Goal: Task Accomplishment & Management: Manage account settings

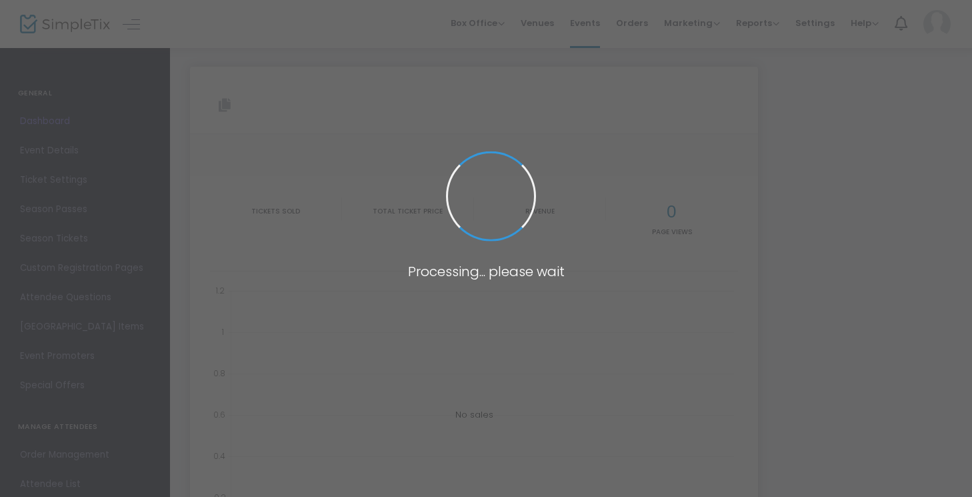
type input "[URL][DOMAIN_NAME][PERSON_NAME]"
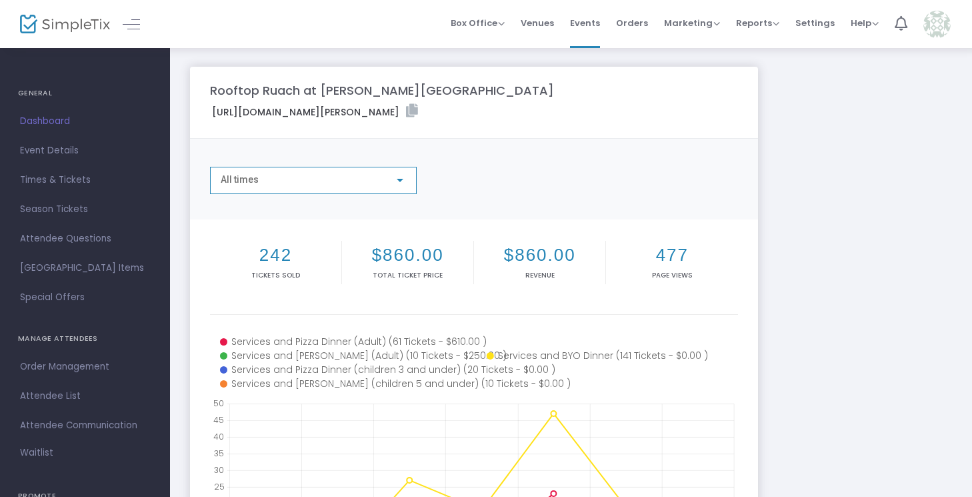
click at [341, 178] on div "All times" at bounding box center [307, 180] width 173 height 11
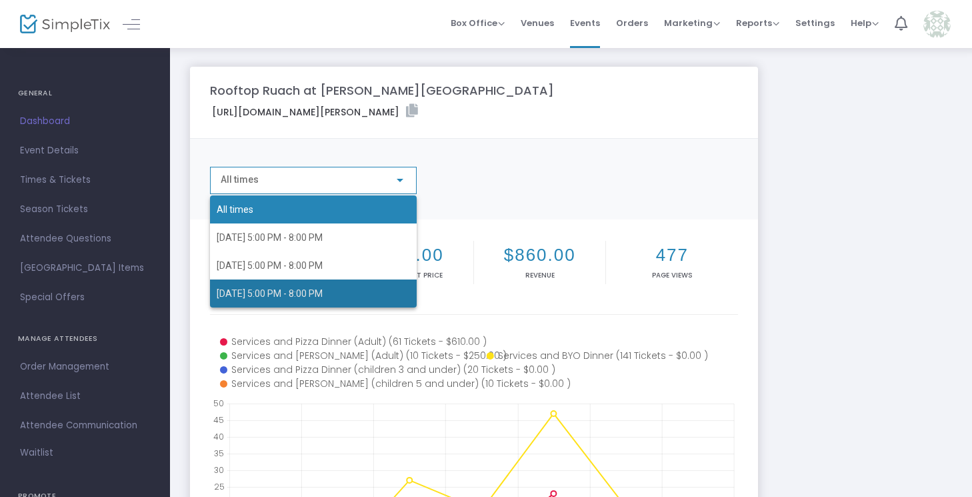
click at [340, 293] on span "[DATE] 5:00 PM - 8:00 PM" at bounding box center [313, 293] width 193 height 28
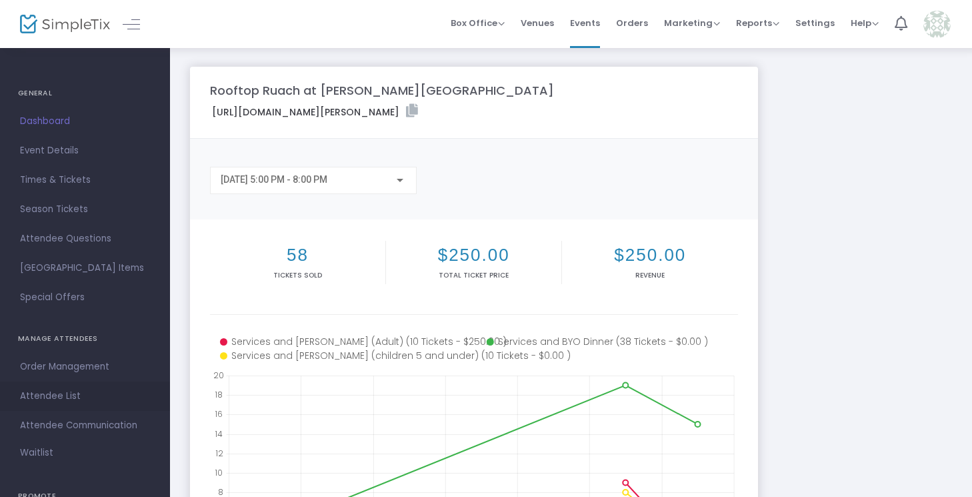
click at [57, 391] on span "Attendee List" at bounding box center [85, 395] width 130 height 17
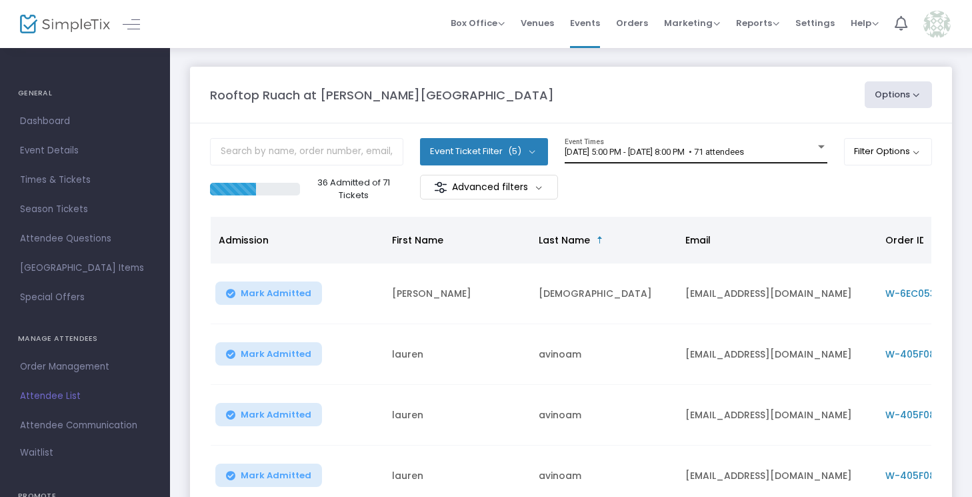
click at [613, 155] on span "[DATE] 5:00 PM - [DATE] 8:00 PM • 71 attendees" at bounding box center [654, 152] width 179 height 10
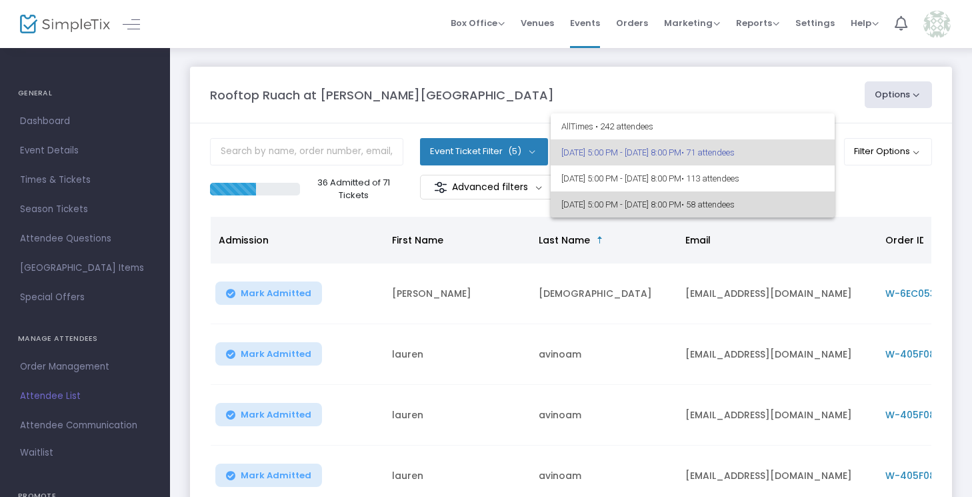
click at [613, 208] on span "[DATE] 5:00 PM - [DATE] 8:00 PM • 58 attendees" at bounding box center [692, 204] width 263 height 26
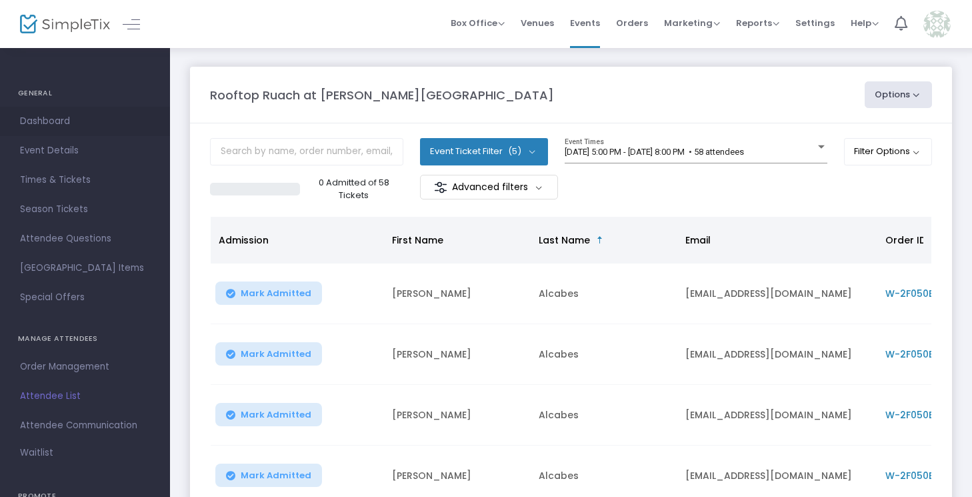
click at [59, 119] on span "Dashboard" at bounding box center [85, 121] width 130 height 17
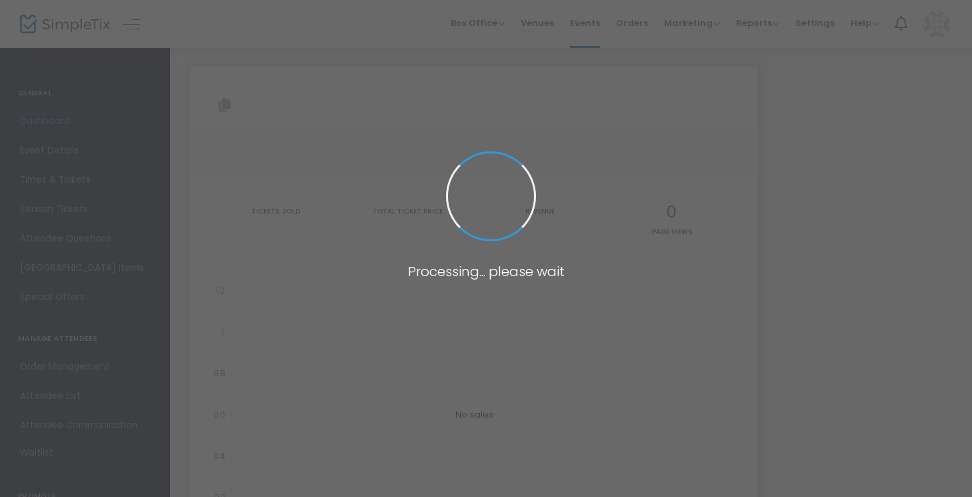
type input "[URL][DOMAIN_NAME][PERSON_NAME]"
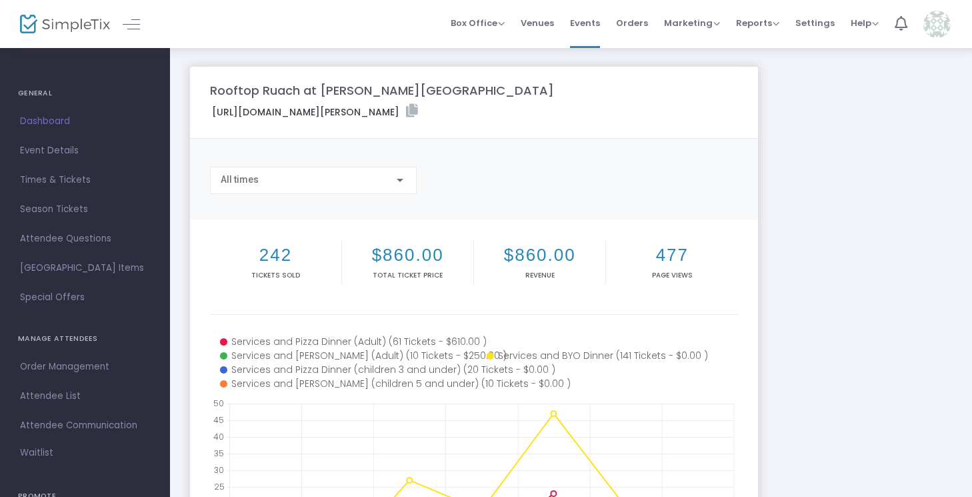
click at [249, 175] on span "All times" at bounding box center [240, 179] width 38 height 11
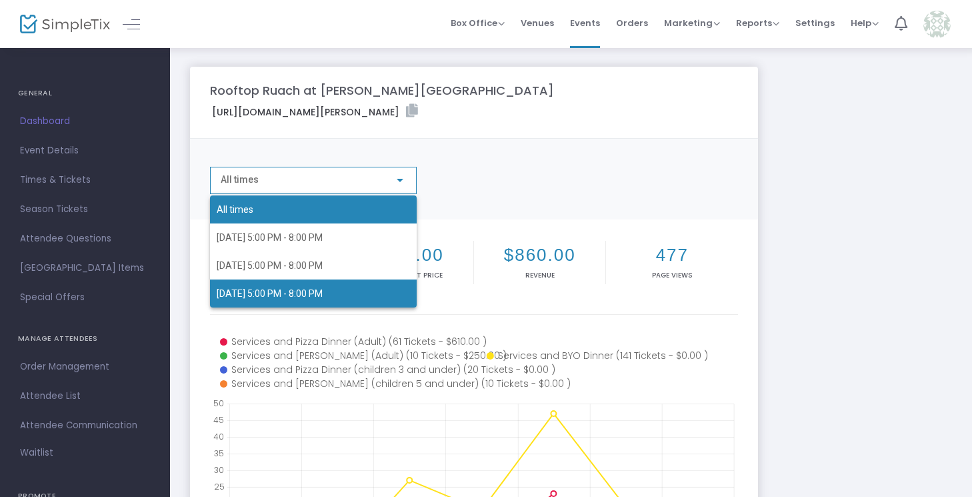
click at [266, 284] on span "[DATE] 5:00 PM - 8:00 PM" at bounding box center [313, 293] width 193 height 28
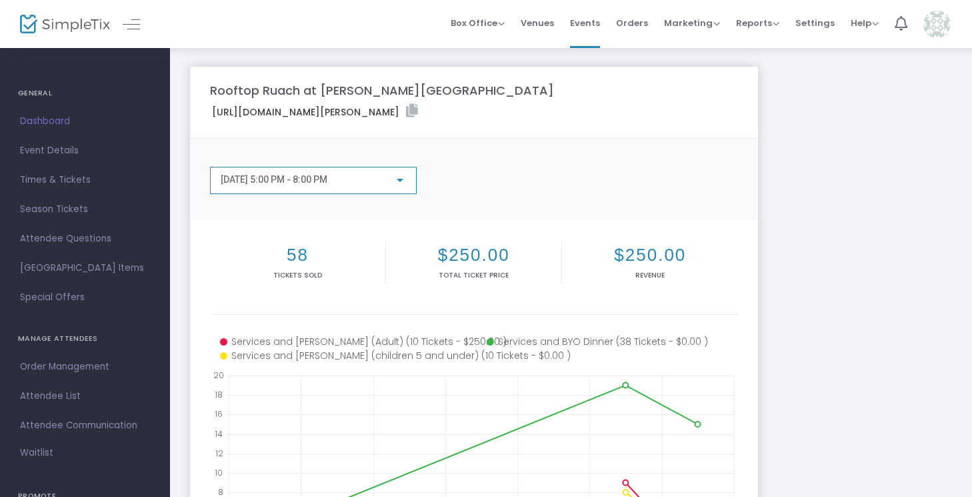
click at [929, 260] on div "Rooftop Ruach at [PERSON_NAME][GEOGRAPHIC_DATA] [URL][DOMAIN_NAME][PERSON_NAME]…" at bounding box center [570, 398] width 775 height 663
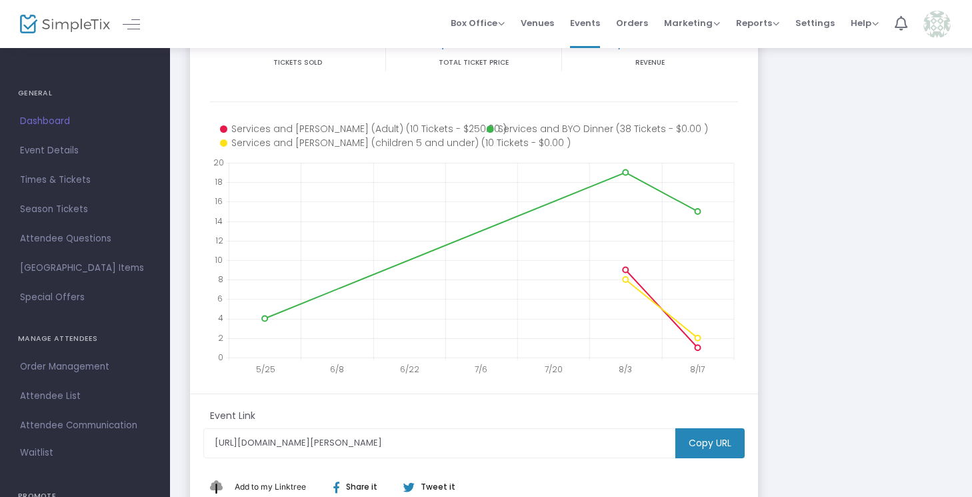
scroll to position [213, 0]
click at [523, 219] on icon at bounding box center [481, 259] width 505 height 195
click at [745, 169] on m-panel-content "58 Tickets sold $250.00 Total Ticket Price $250.00 Revenue 5/25 6/8 6/22 7/6 7/…" at bounding box center [474, 199] width 568 height 387
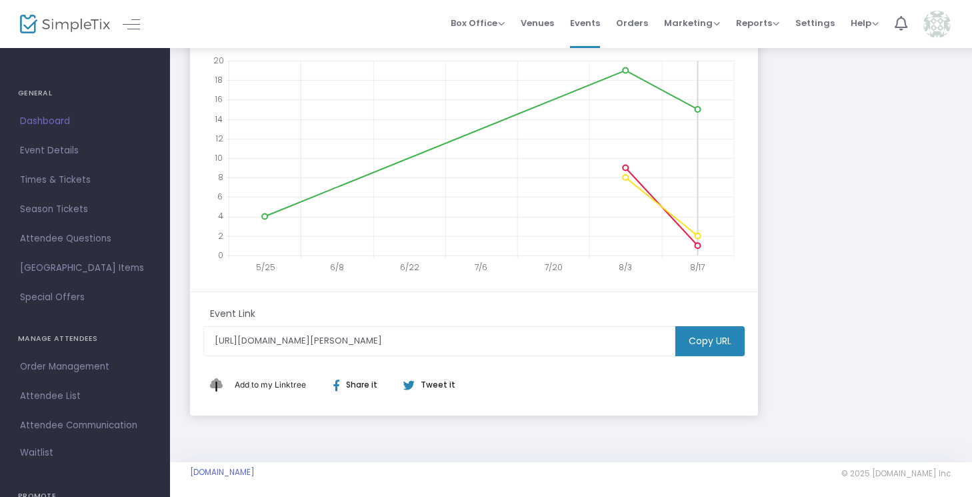
scroll to position [321, 0]
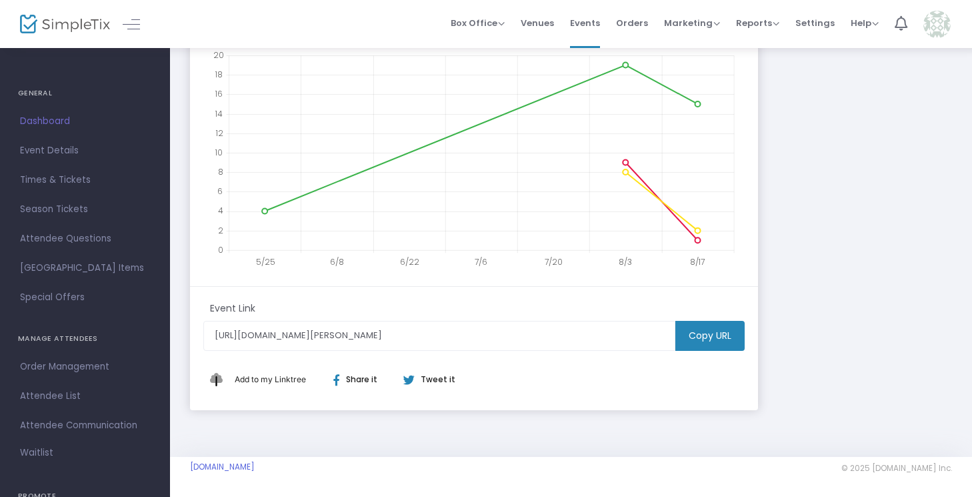
click at [860, 319] on div "Rooftop Ruach at [PERSON_NAME][GEOGRAPHIC_DATA] [URL][DOMAIN_NAME][PERSON_NAME]…" at bounding box center [570, 78] width 775 height 663
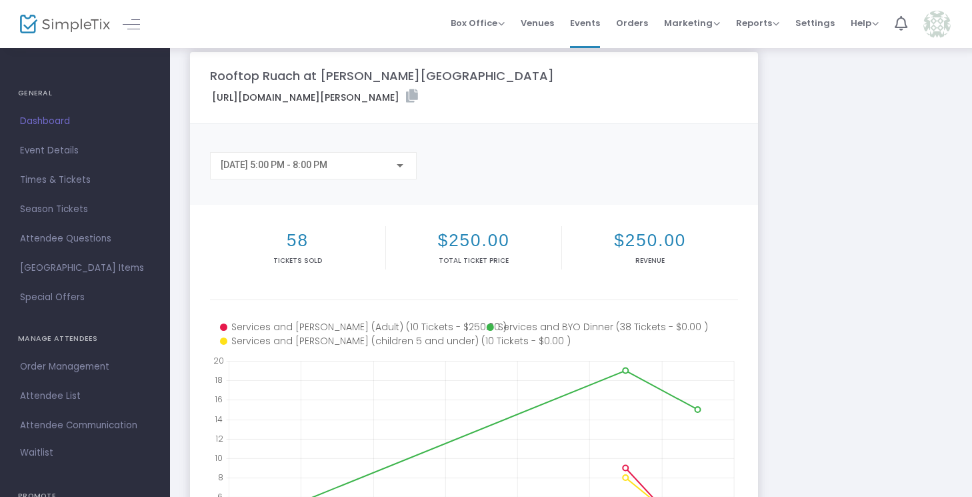
scroll to position [0, 0]
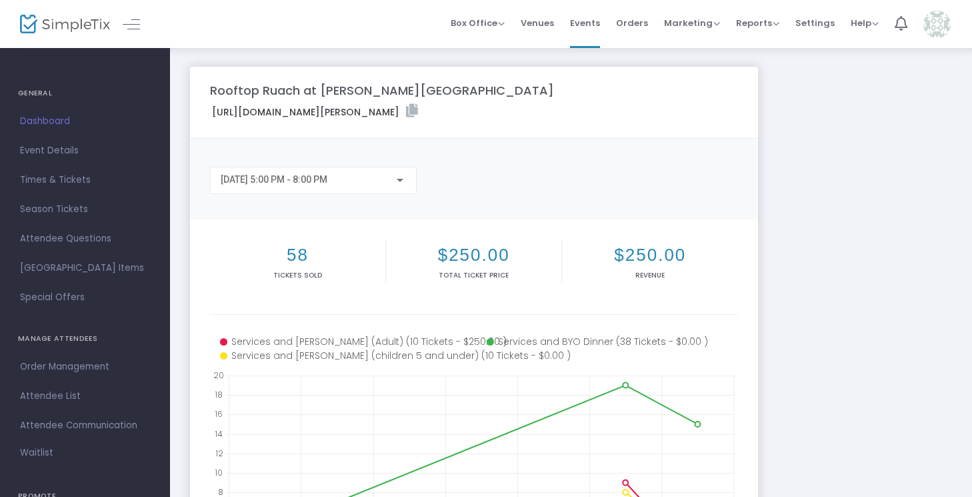
click at [362, 185] on div "[DATE] 5:00 PM - 8:00 PM" at bounding box center [307, 180] width 173 height 11
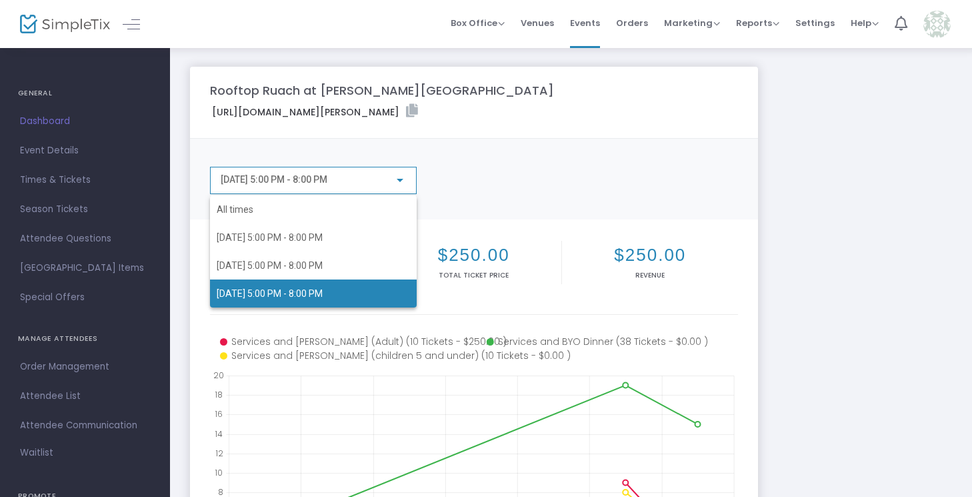
click at [464, 151] on div at bounding box center [486, 248] width 972 height 497
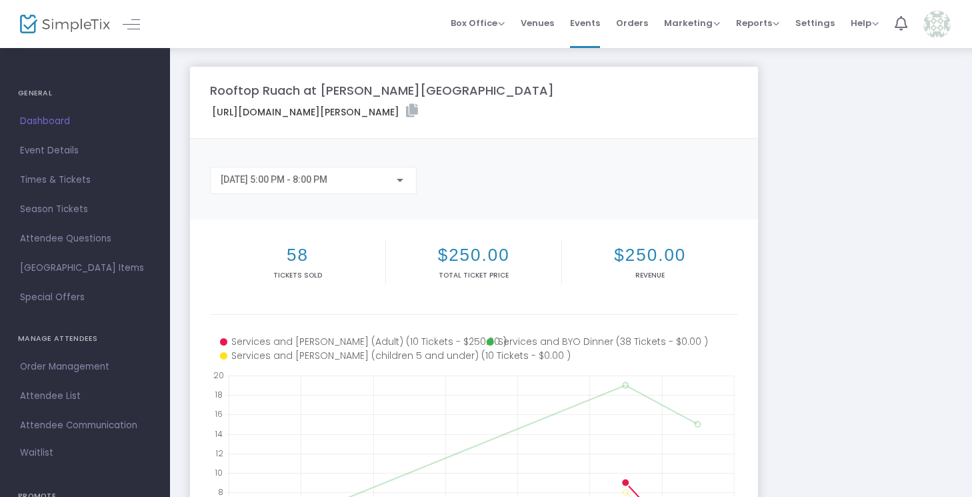
click at [349, 345] on icon at bounding box center [351, 342] width 263 height 14
click at [353, 326] on icon at bounding box center [474, 458] width 528 height 267
